Goal: Information Seeking & Learning: Learn about a topic

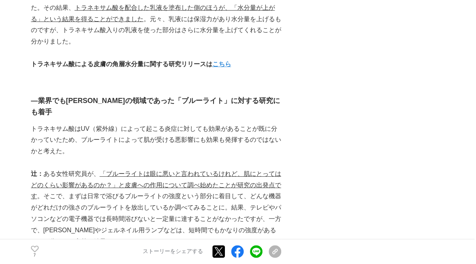
scroll to position [1370, 0]
click at [222, 67] on strong "こちら" at bounding box center [222, 63] width 19 height 7
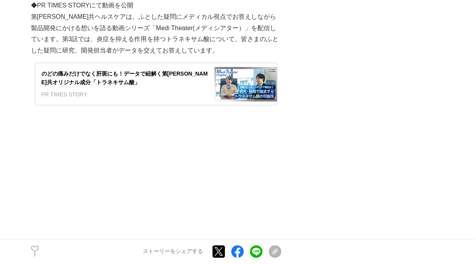
scroll to position [2701, 0]
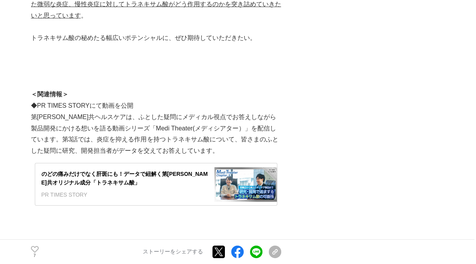
click at [96, 173] on div "のどの痛みだけでなく肝斑にも！データで紐解く第[PERSON_NAME]共オリジナル成分「トラネキサム酸」" at bounding box center [124, 179] width 167 height 18
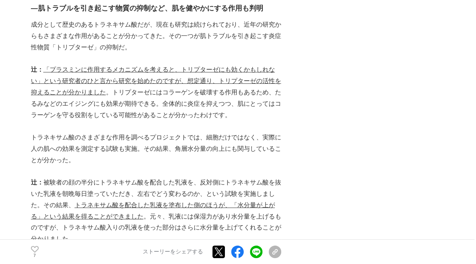
scroll to position [940, 0]
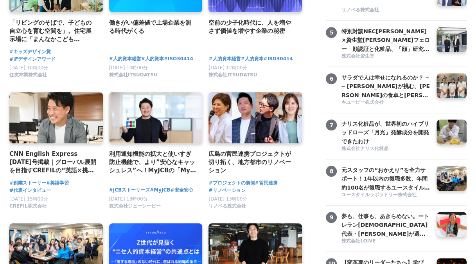
scroll to position [274, 0]
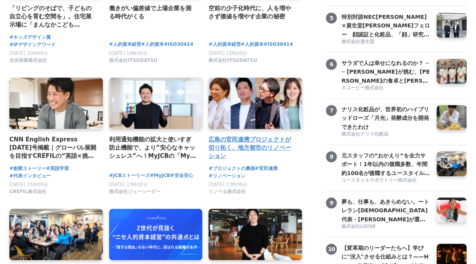
click at [282, 118] on link at bounding box center [255, 103] width 98 height 54
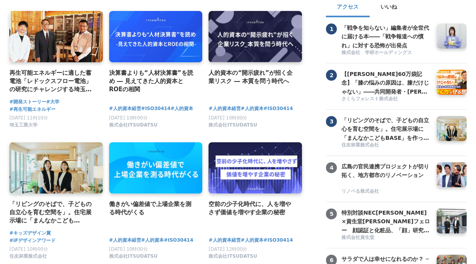
scroll to position [0, 0]
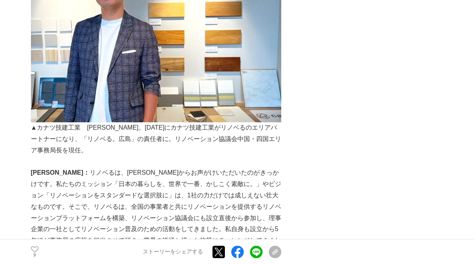
scroll to position [1801, 0]
